Goal: Obtain resource: Download file/media

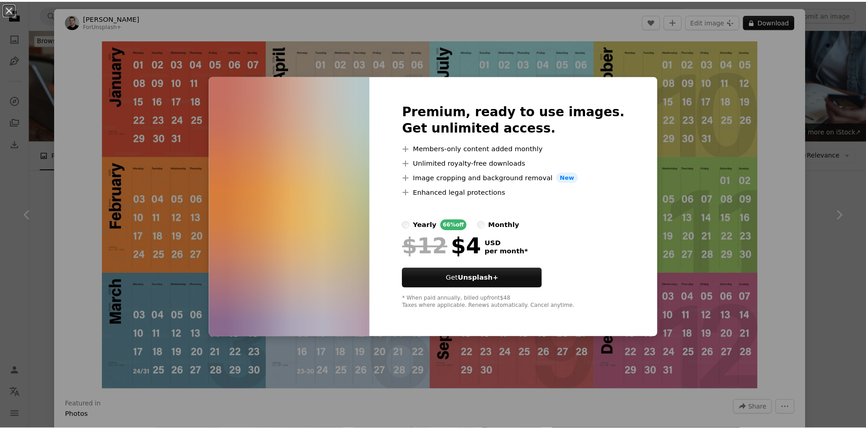
scroll to position [636, 0]
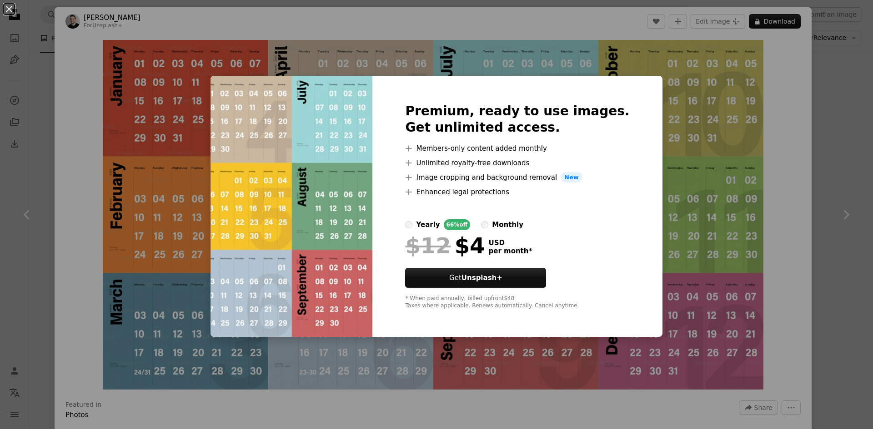
click at [210, 56] on div "An X shape Premium, ready to use images. Get unlimited access. A plus sign Memb…" at bounding box center [436, 214] width 873 height 429
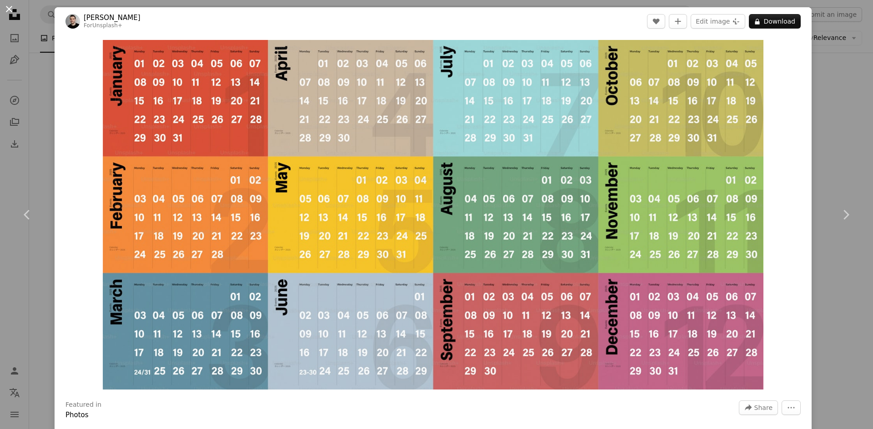
click at [8, 9] on button "An X shape" at bounding box center [9, 9] width 11 height 11
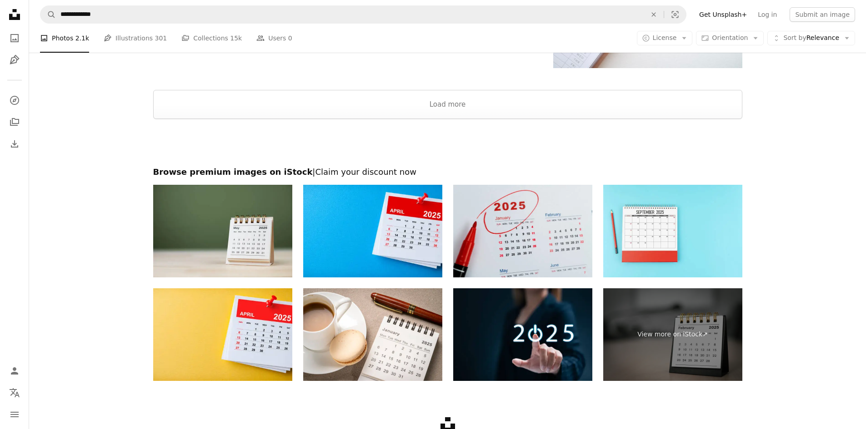
scroll to position [1692, 0]
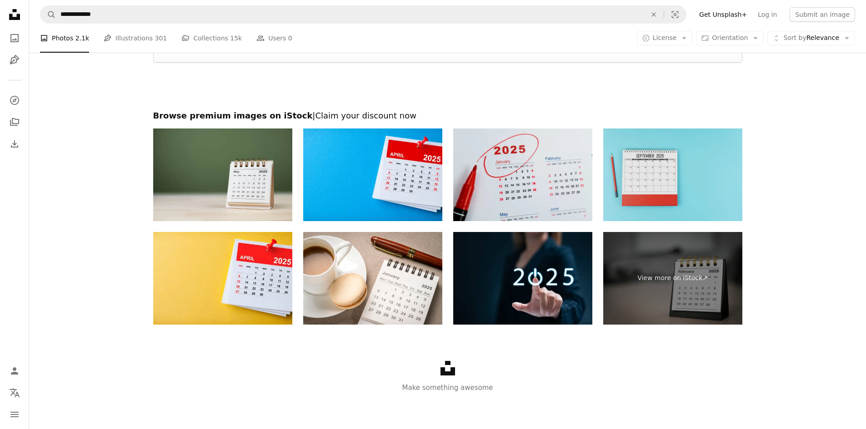
click at [677, 163] on img at bounding box center [672, 175] width 139 height 93
